Goal: Task Accomplishment & Management: Complete application form

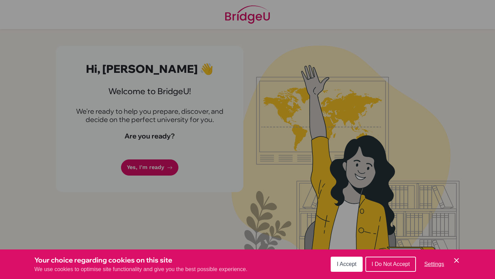
click at [350, 264] on span "I Accept" at bounding box center [347, 264] width 20 height 6
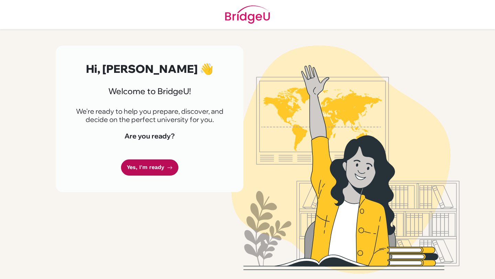
click at [151, 164] on link "Yes, I'm ready" at bounding box center [149, 168] width 57 height 16
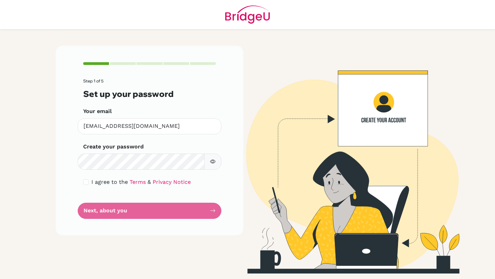
click at [71, 184] on div "Step 1 of 5 Set up your password Your email [EMAIL_ADDRESS][DOMAIN_NAME] Invali…" at bounding box center [150, 140] width 188 height 189
click at [86, 182] on input "checkbox" at bounding box center [86, 182] width 6 height 6
checkbox input "true"
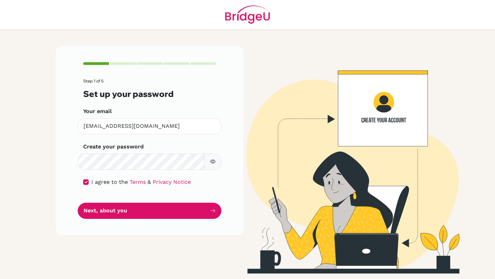
click at [213, 160] on icon "button" at bounding box center [213, 162] width 6 height 6
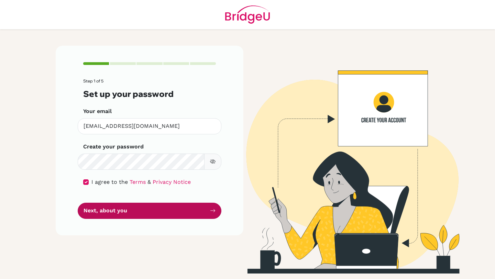
click at [192, 204] on button "Next, about you" at bounding box center [150, 211] width 144 height 16
